Goal: Information Seeking & Learning: Understand process/instructions

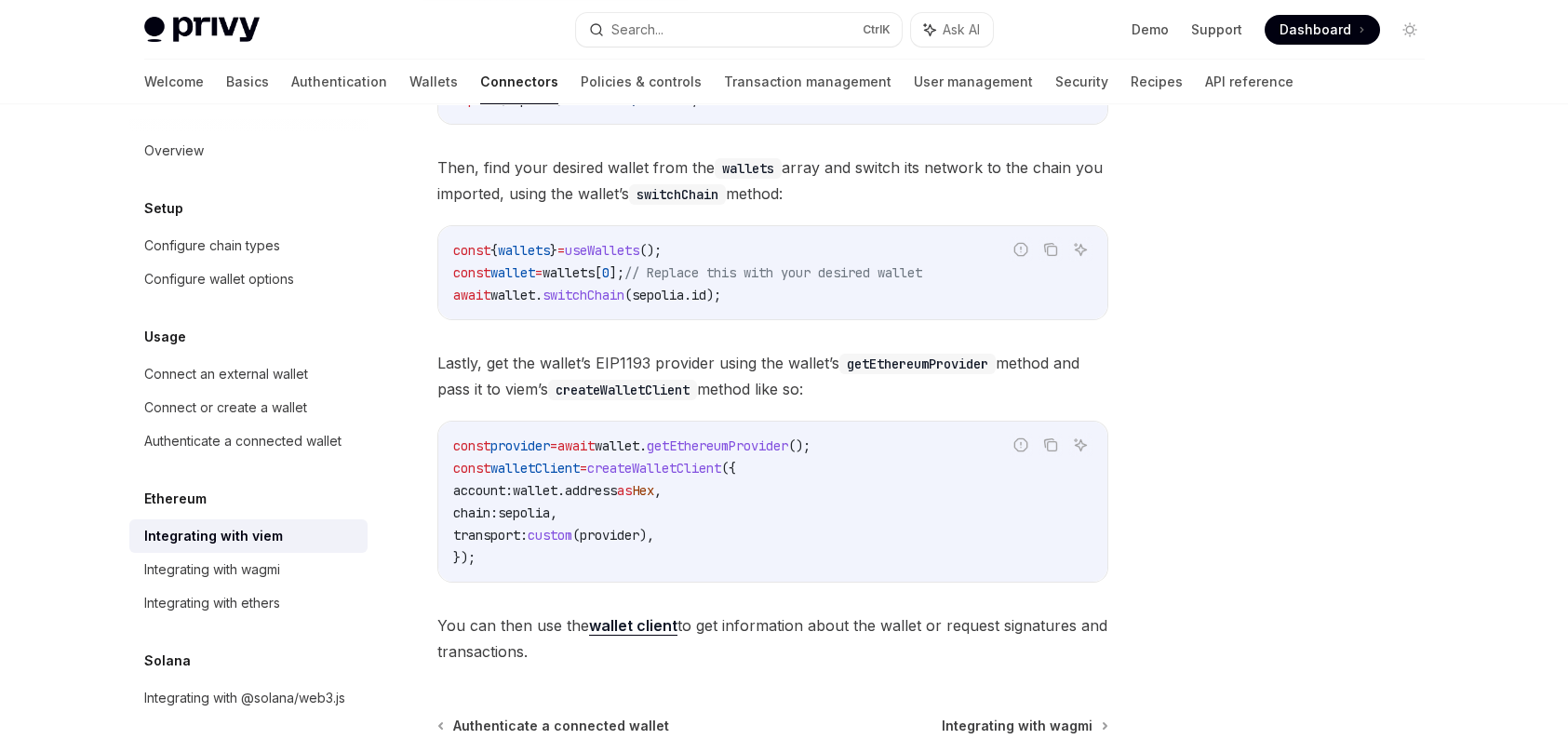
scroll to position [36, 0]
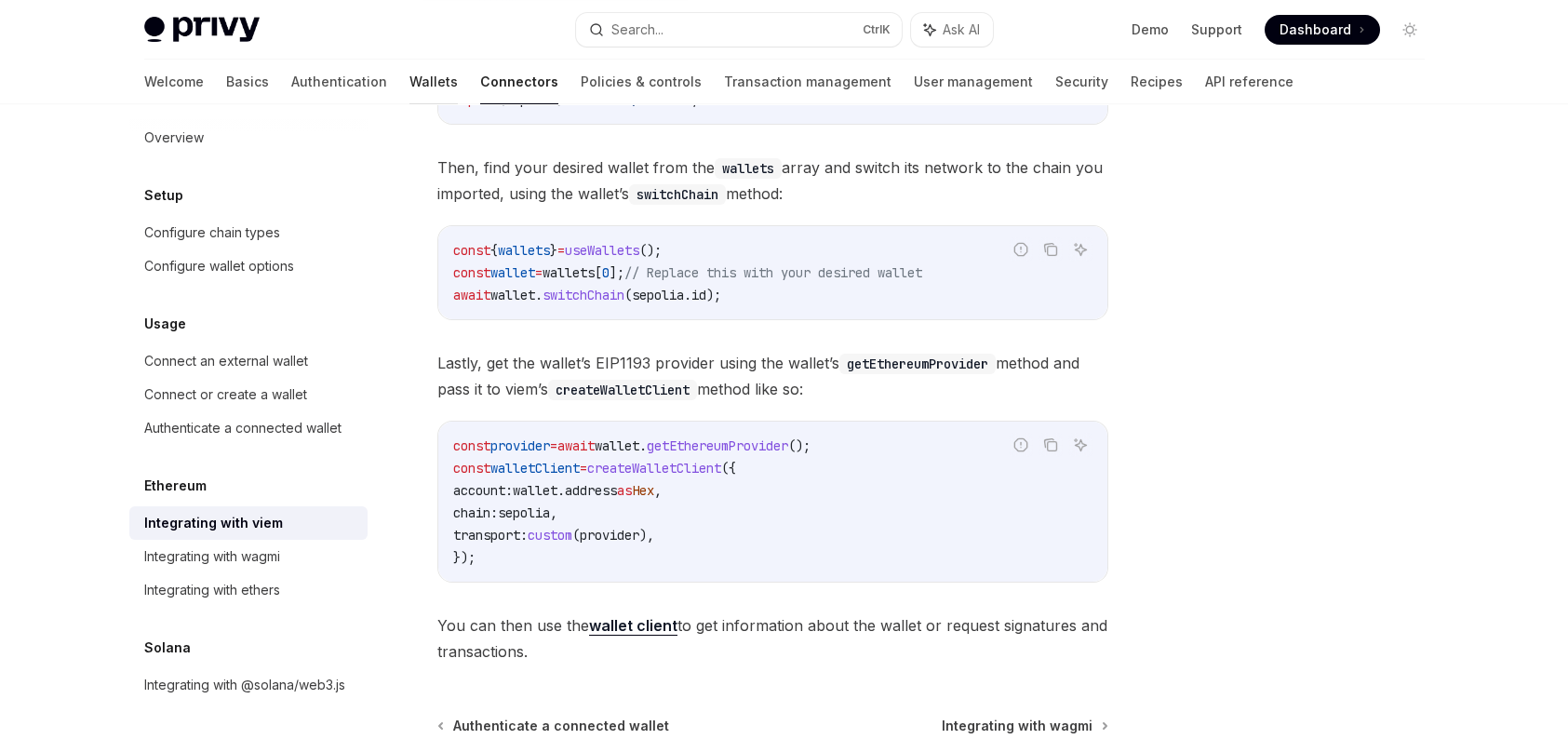
click at [409, 80] on link "Wallets" at bounding box center [433, 81] width 49 height 45
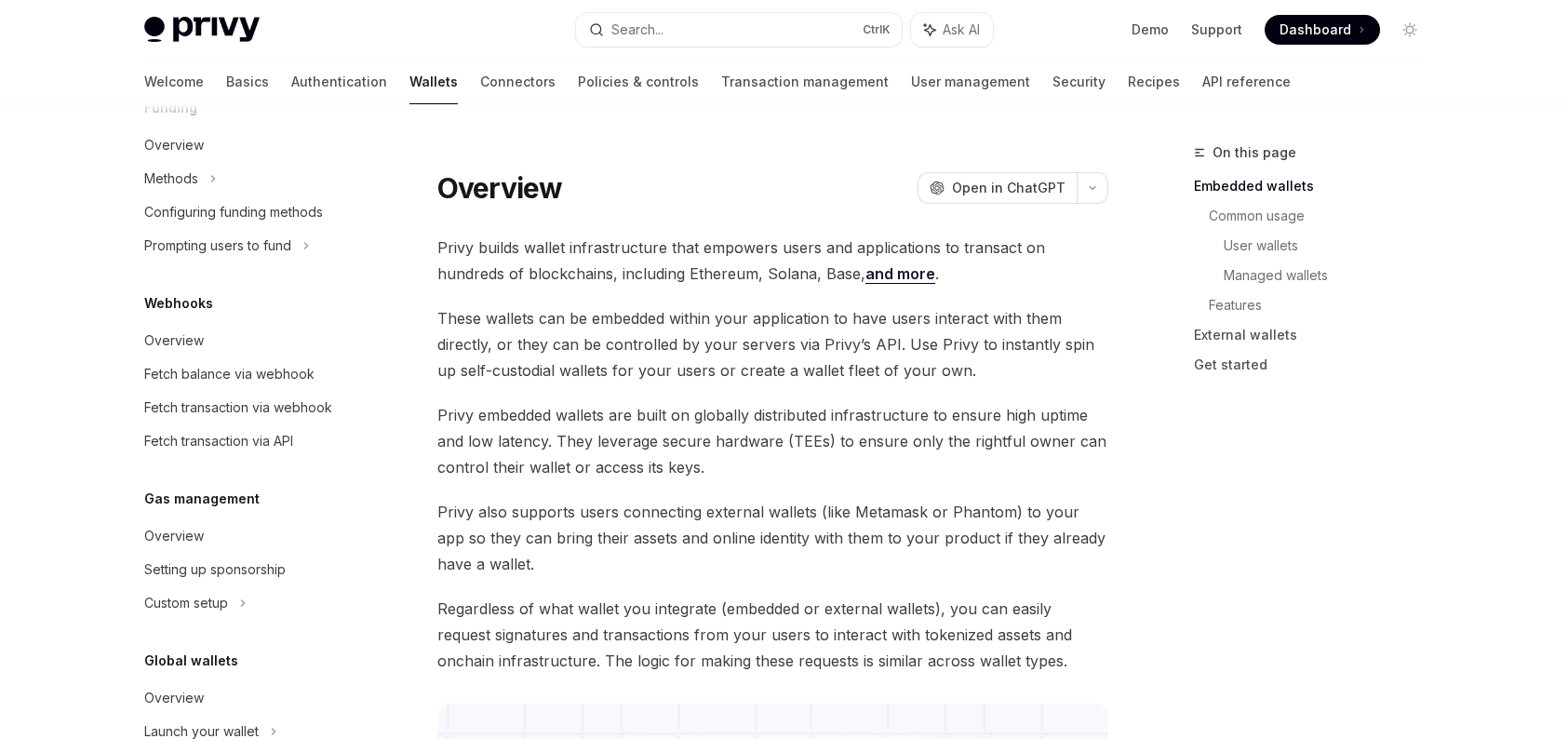
scroll to position [859, 0]
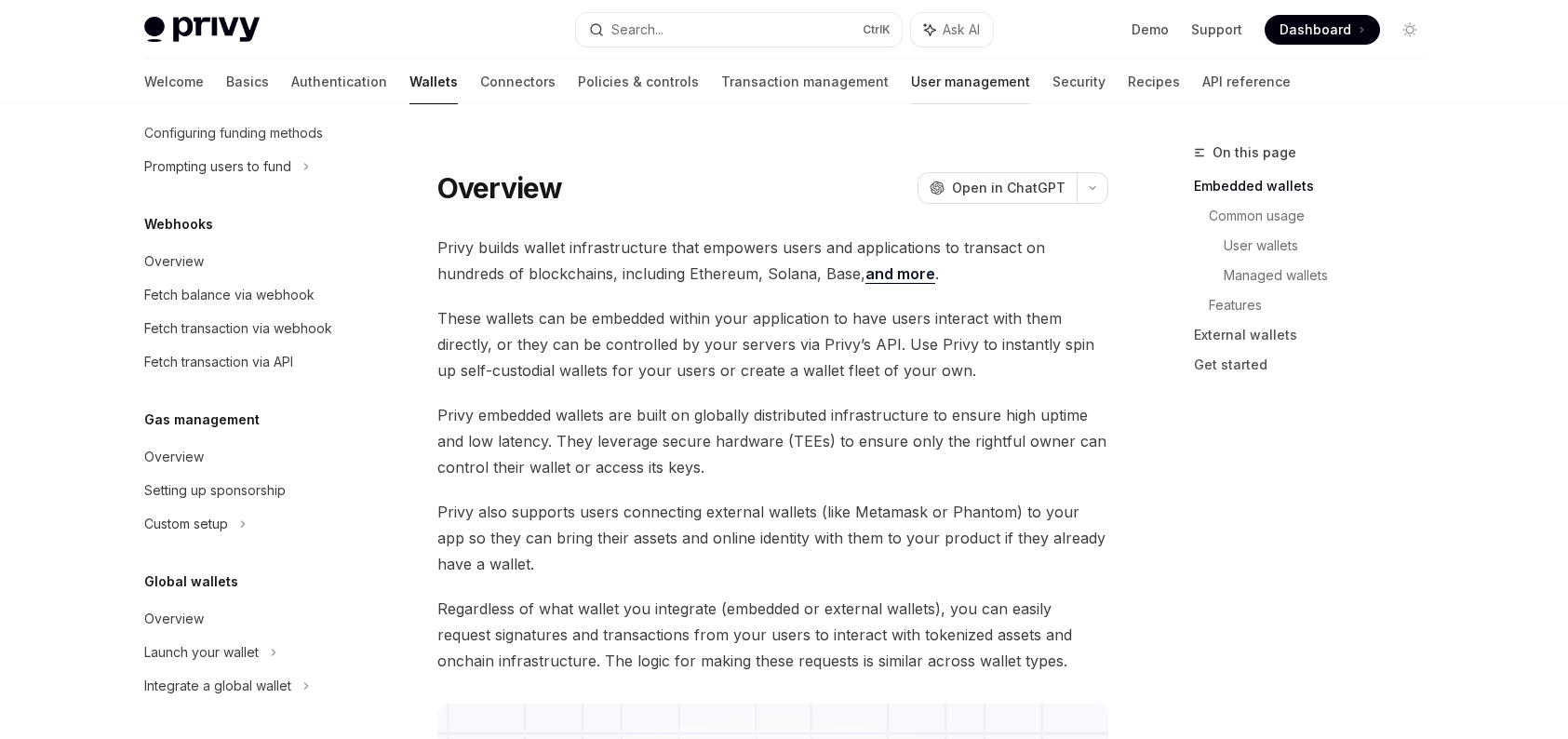
click at [911, 83] on link "User management" at bounding box center [971, 81] width 119 height 45
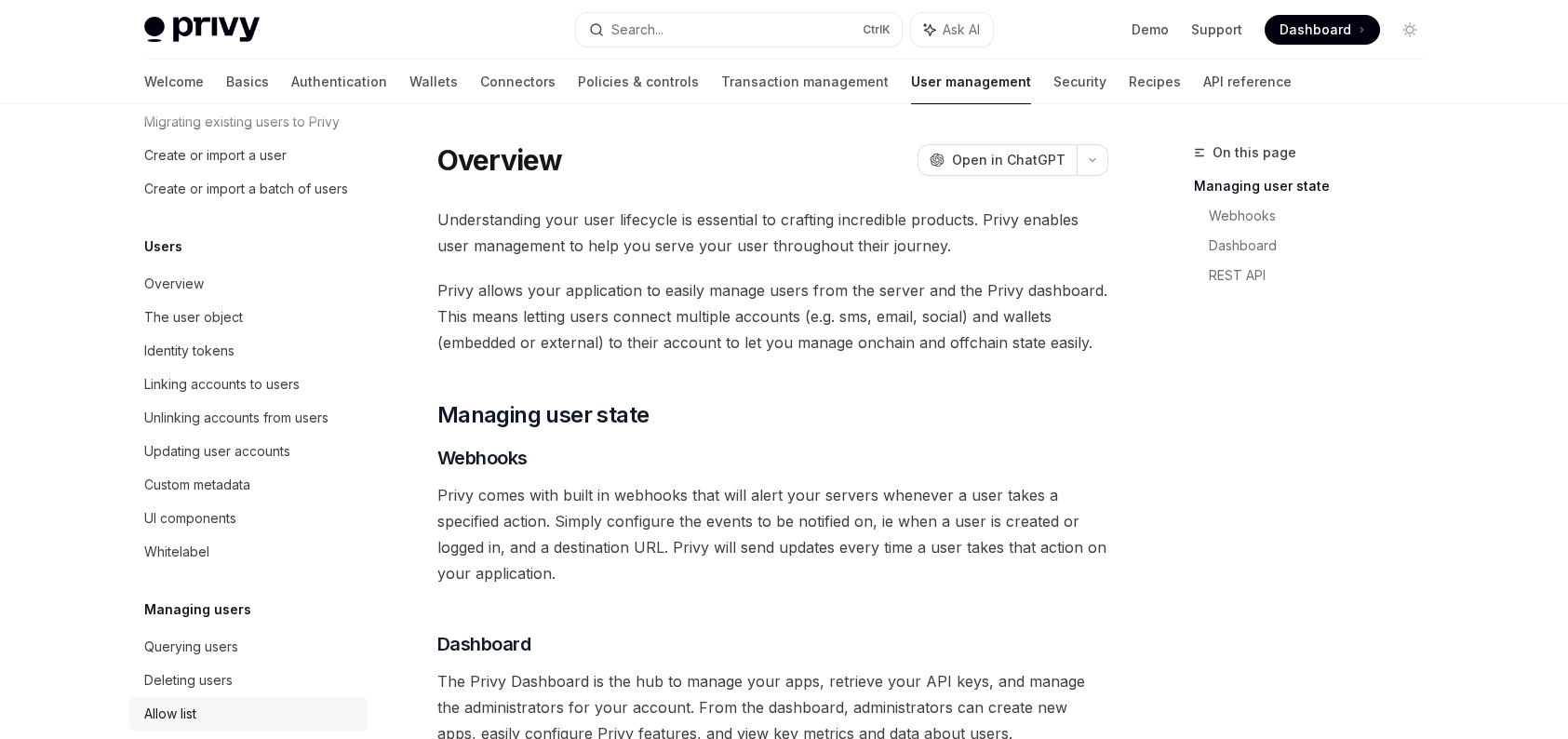
scroll to position [336, 0]
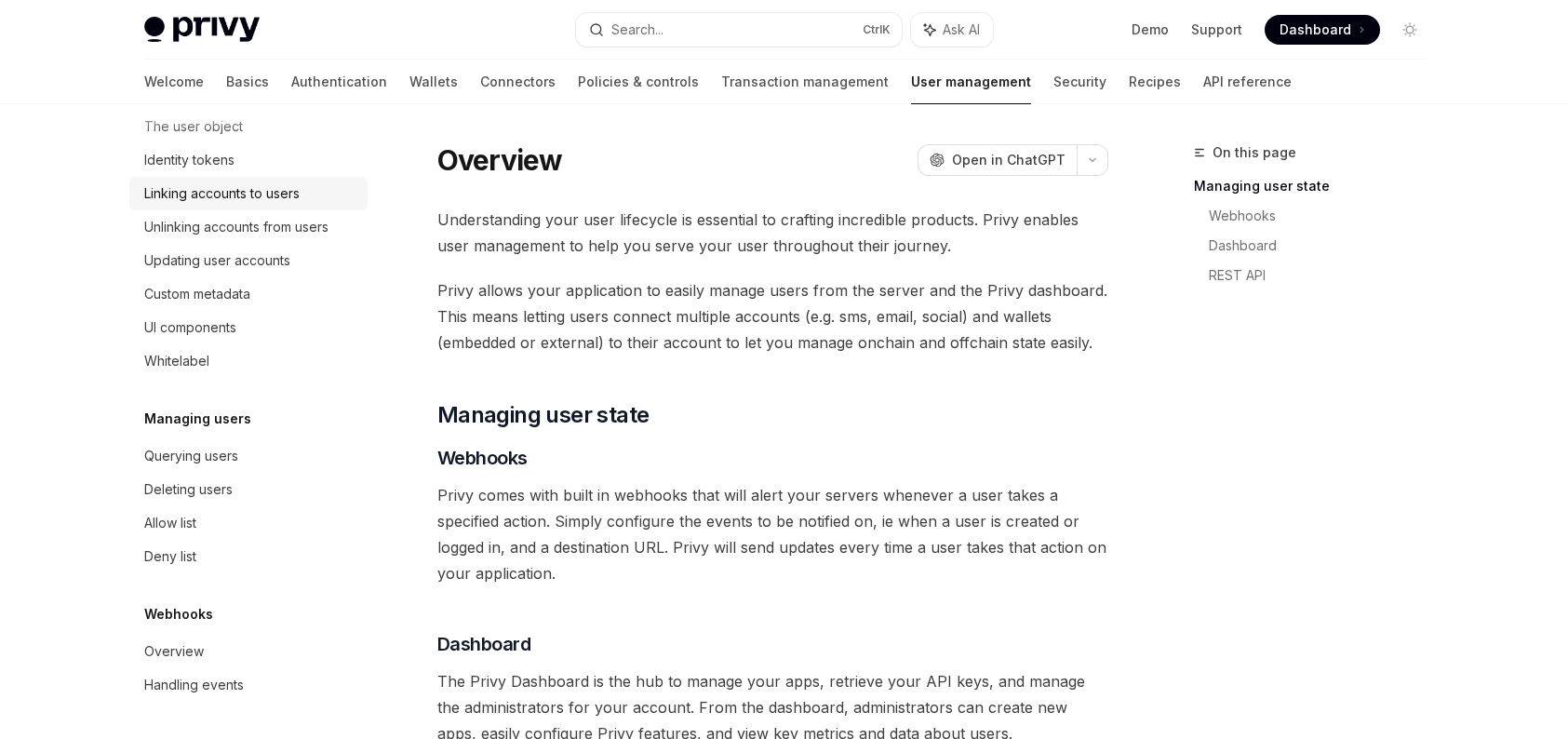
click at [228, 204] on div "Linking accounts to users" at bounding box center [222, 193] width 156 height 23
click at [261, 197] on div "Linking accounts to users" at bounding box center [222, 193] width 156 height 23
type textarea "*"
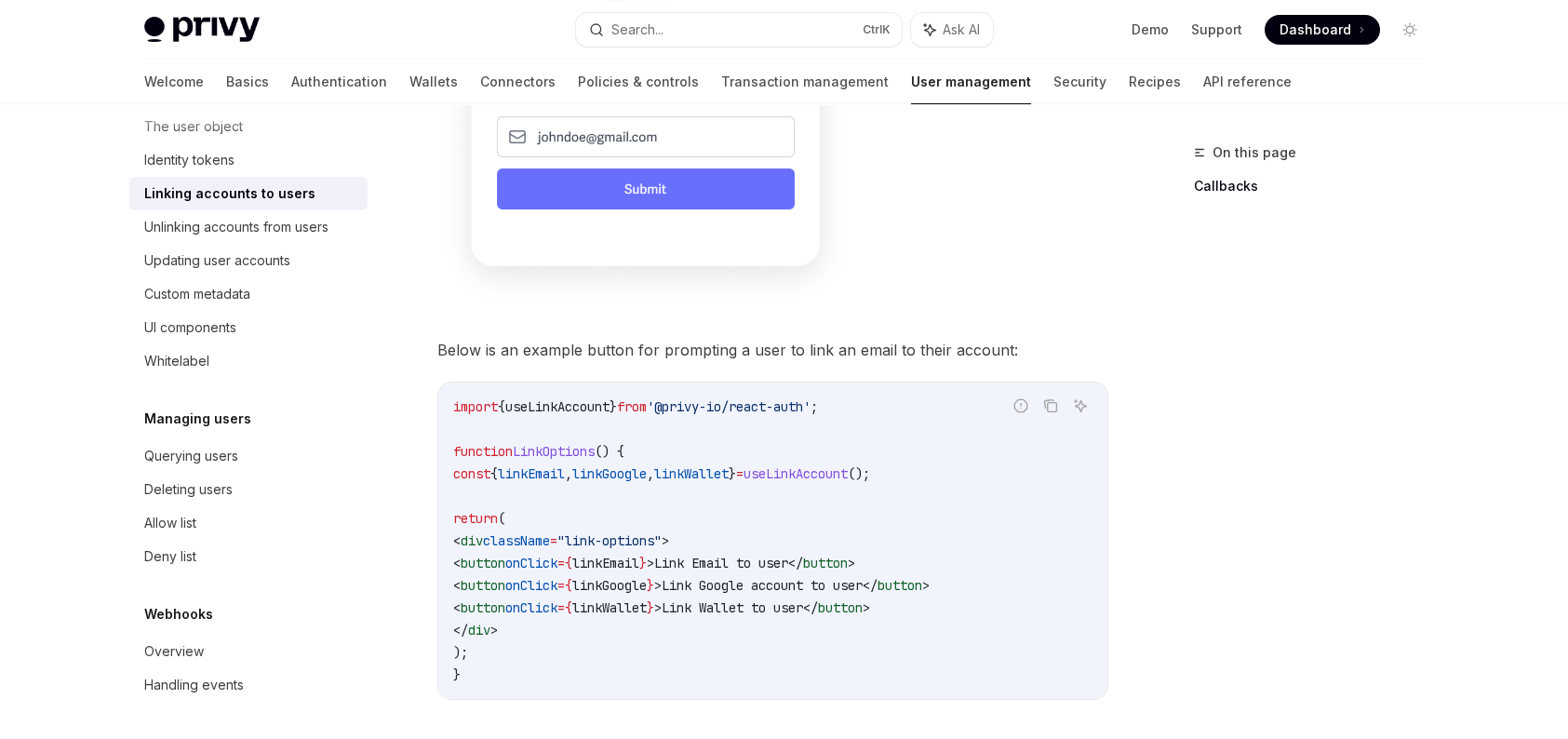
scroll to position [1397, 0]
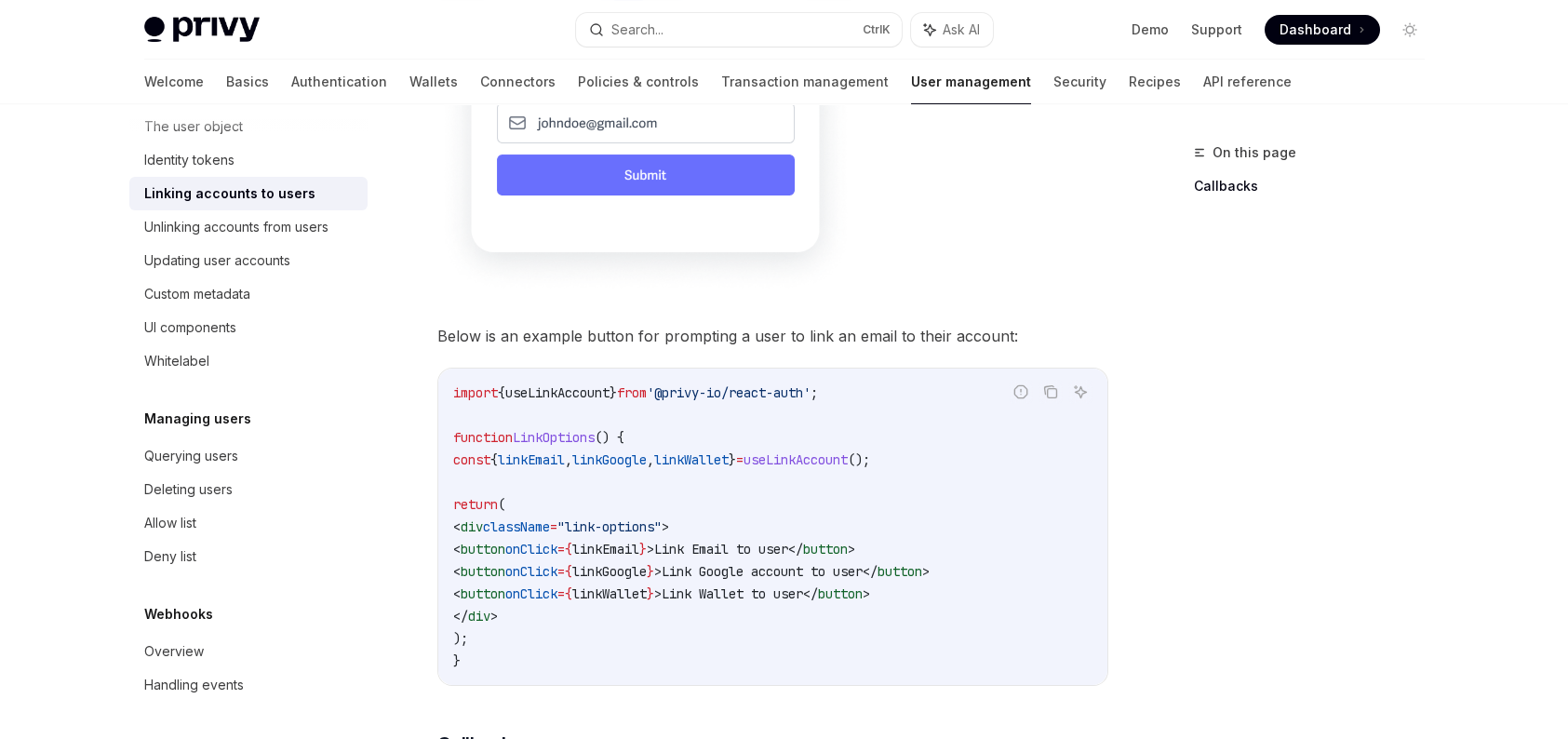
click at [565, 452] on span "linkEmail" at bounding box center [532, 460] width 67 height 17
